Goal: Task Accomplishment & Management: Manage account settings

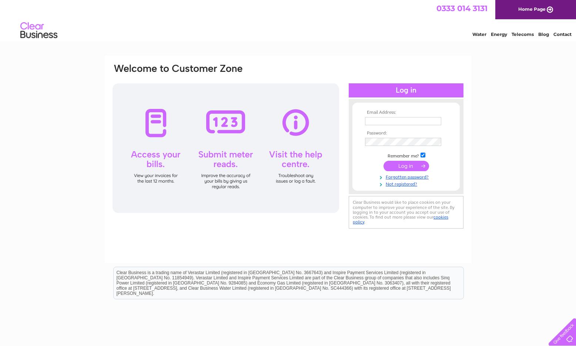
type input "hello@caddiemarketing.co.uk"
click at [404, 166] on input "submit" at bounding box center [406, 166] width 46 height 10
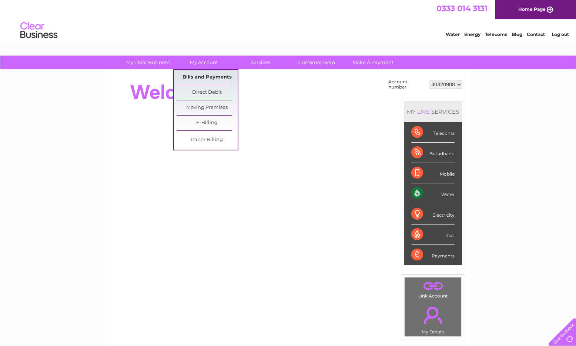
click at [212, 78] on link "Bills and Payments" at bounding box center [206, 77] width 61 height 15
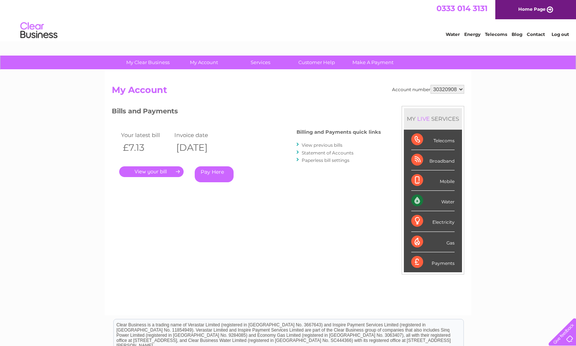
click at [161, 172] on link "." at bounding box center [151, 171] width 64 height 11
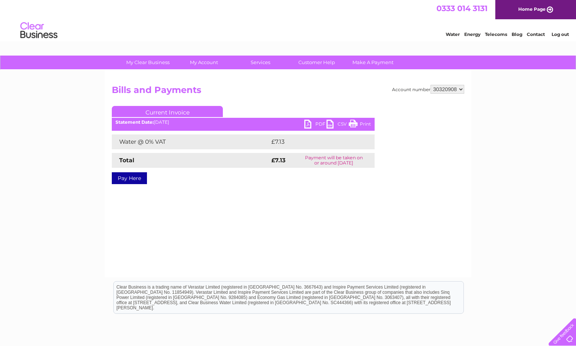
click at [313, 125] on link "PDF" at bounding box center [315, 124] width 22 height 11
